Goal: Task Accomplishment & Management: Complete application form

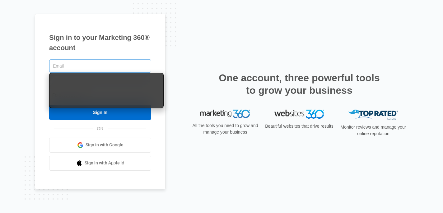
click at [113, 69] on input "text" at bounding box center [100, 65] width 102 height 13
type input "[PERSON_NAME][EMAIL_ADDRESS][DOMAIN_NAME]"
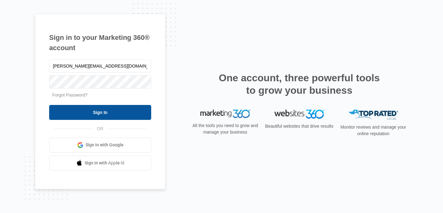
click at [72, 109] on input "Sign In" at bounding box center [100, 112] width 102 height 15
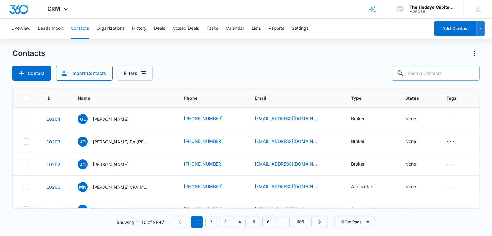
click at [449, 73] on input "text" at bounding box center [436, 73] width 88 height 15
paste input "JOHNNY KIRPALANI"
type input "[PERSON_NAME]"
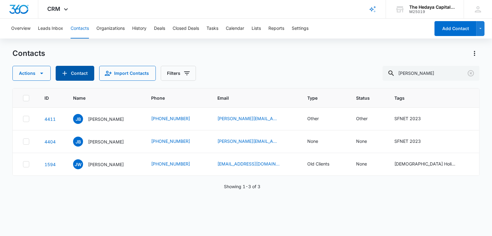
click at [82, 71] on button "Contact" at bounding box center [75, 73] width 39 height 15
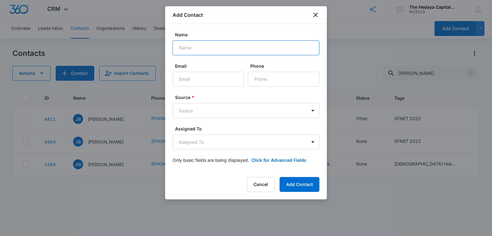
click at [187, 46] on input "Name" at bounding box center [246, 47] width 147 height 15
paste input "[PERSON_NAME]"
click at [186, 47] on input "[PERSON_NAME]" at bounding box center [246, 47] width 147 height 15
click at [189, 47] on input "[PERSON_NAME]" at bounding box center [246, 47] width 147 height 15
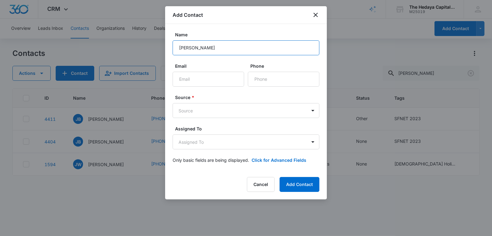
click at [203, 48] on input "Johnny KIRPALANI" at bounding box center [246, 47] width 147 height 15
type input "[PERSON_NAME]"
click at [199, 74] on input "Email" at bounding box center [209, 79] width 72 height 15
paste input "[EMAIL_ADDRESS][DOMAIN_NAME]"
type input "[EMAIL_ADDRESS][DOMAIN_NAME]"
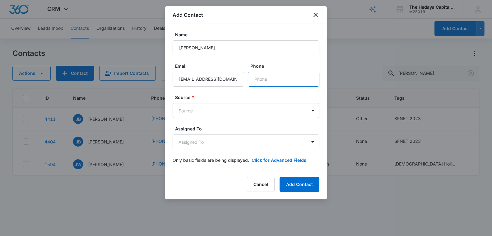
click at [274, 77] on input "Phone" at bounding box center [284, 79] width 72 height 15
paste input "phone"
click at [266, 78] on input "Phone" at bounding box center [284, 79] width 72 height 15
paste input "phone"
paste input "[PHONE_NUMBER]"
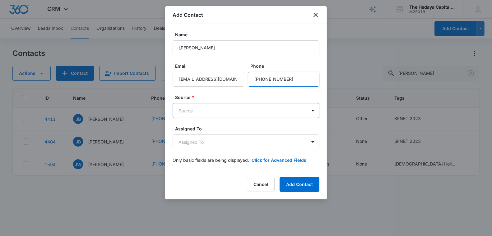
type input "[PHONE_NUMBER]"
click at [295, 110] on body "CRM Apps Reputation Websites Forms CRM Email Social Content Ads Intelligence Fi…" at bounding box center [246, 118] width 492 height 236
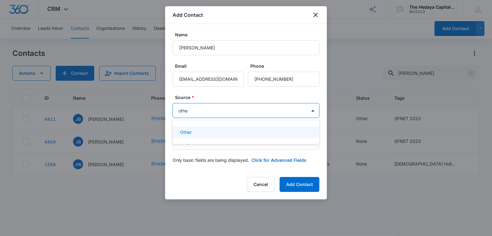
type input "other"
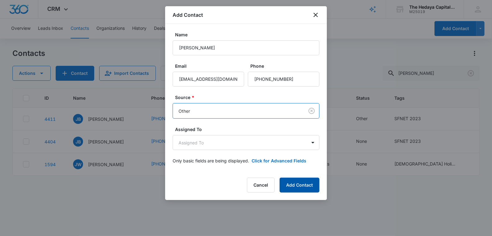
click at [300, 183] on button "Add Contact" at bounding box center [300, 185] width 40 height 15
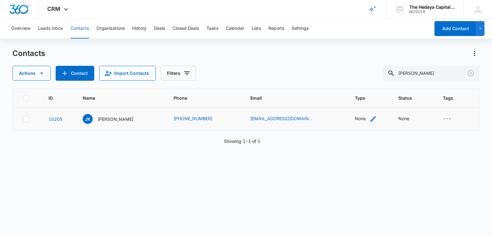
click at [358, 117] on div "None" at bounding box center [366, 118] width 22 height 7
click at [350, 77] on div at bounding box center [350, 79] width 28 height 8
type input "pro"
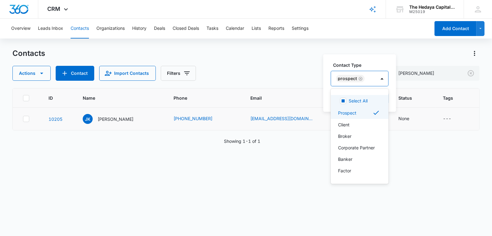
click at [393, 96] on div "Contact Type option Prospect, selected. Select All, 1 of 23. 23 results availab…" at bounding box center [359, 83] width 73 height 58
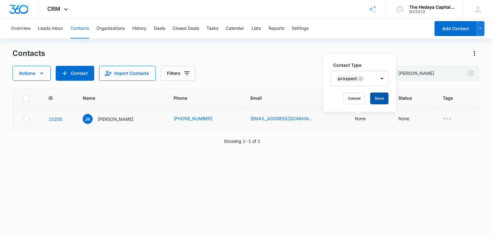
click at [379, 98] on button "Save" at bounding box center [379, 99] width 18 height 12
